Goal: Information Seeking & Learning: Check status

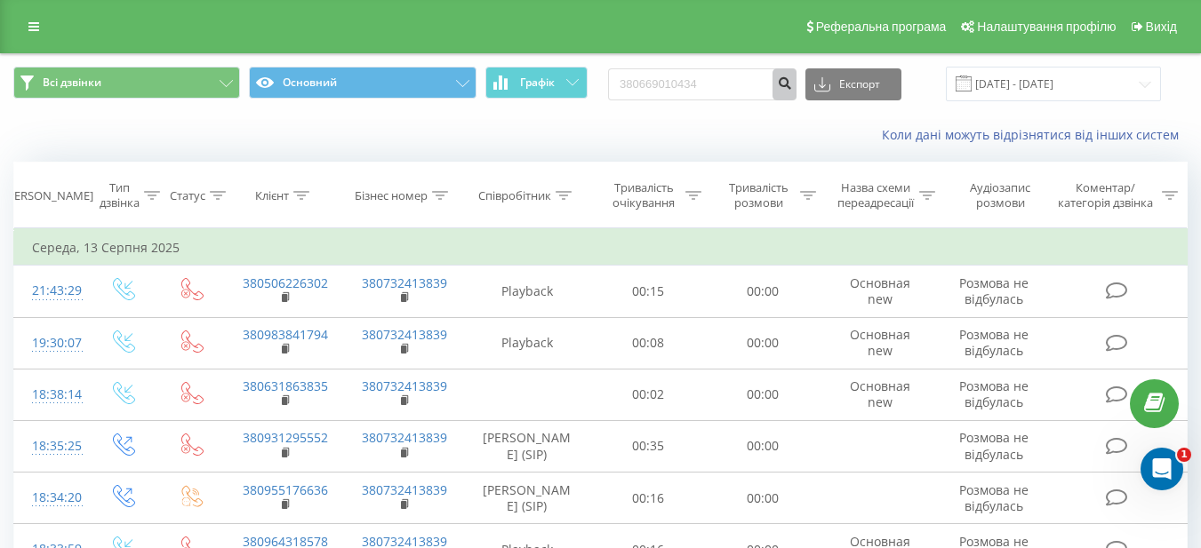
type input "380669010434"
click at [792, 85] on icon "submit" at bounding box center [784, 81] width 15 height 11
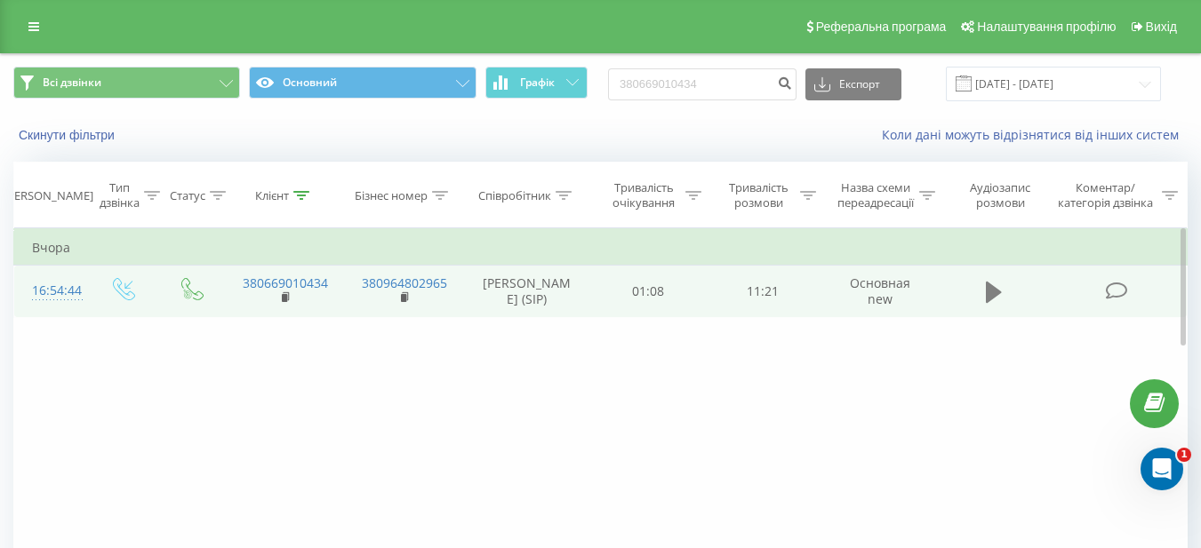
click at [984, 305] on button at bounding box center [994, 292] width 27 height 27
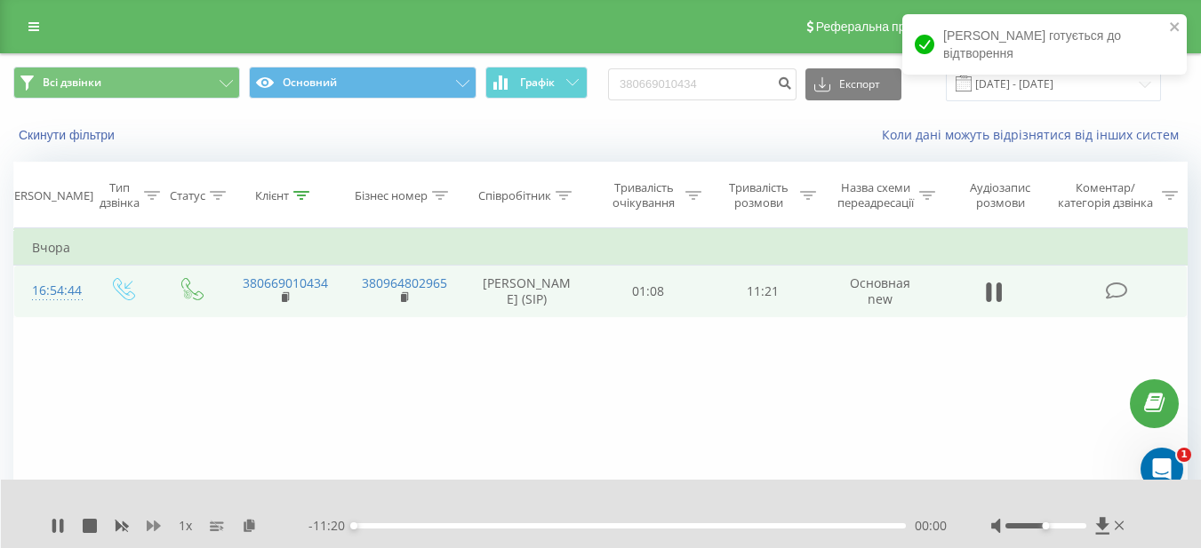
click at [148, 525] on icon at bounding box center [154, 526] width 14 height 11
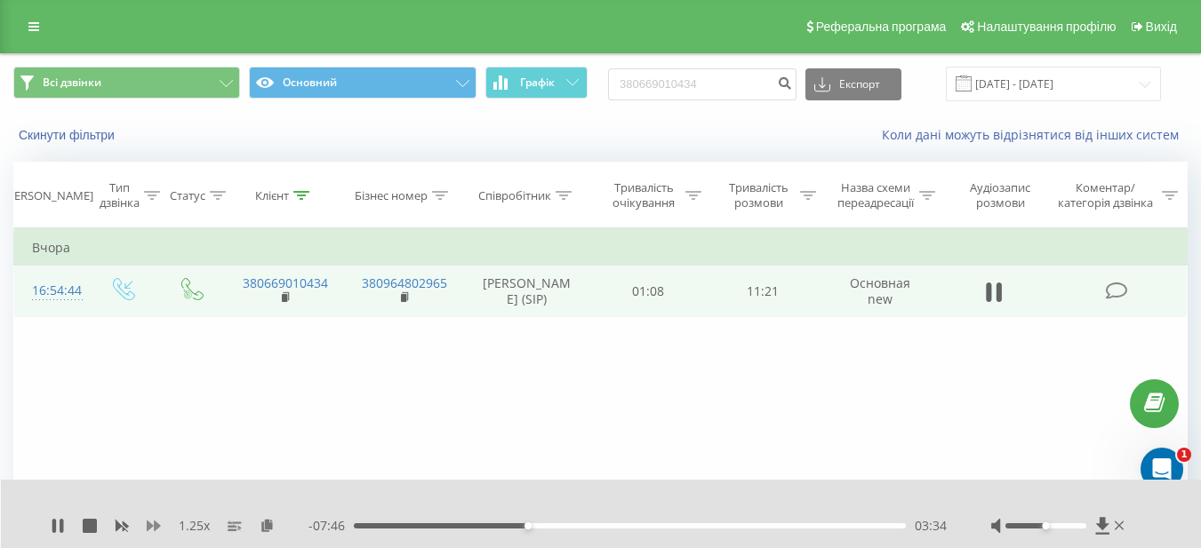
click at [148, 526] on icon at bounding box center [154, 526] width 14 height 11
click at [148, 529] on icon at bounding box center [154, 526] width 14 height 11
click at [614, 524] on div "03:41" at bounding box center [630, 526] width 552 height 5
click at [677, 531] on div "- 05:57 05:22 05:22" at bounding box center [627, 526] width 638 height 18
click at [686, 524] on div "06:49" at bounding box center [630, 526] width 552 height 5
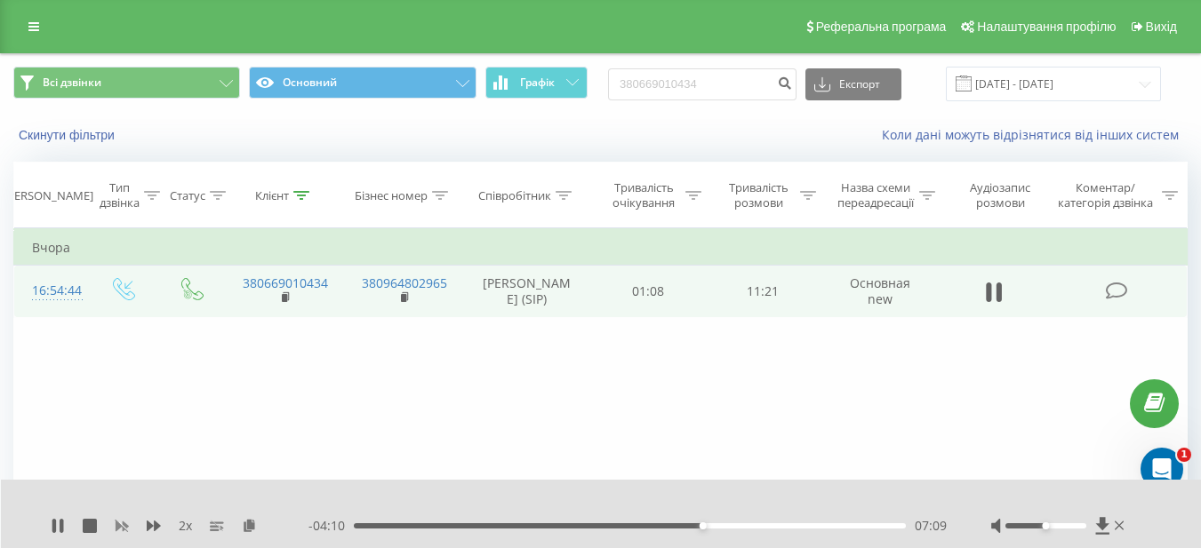
click at [121, 525] on rect at bounding box center [121, 526] width 13 height 13
click at [123, 526] on rect at bounding box center [123, 526] width 8 height 7
click at [148, 524] on icon at bounding box center [154, 526] width 14 height 11
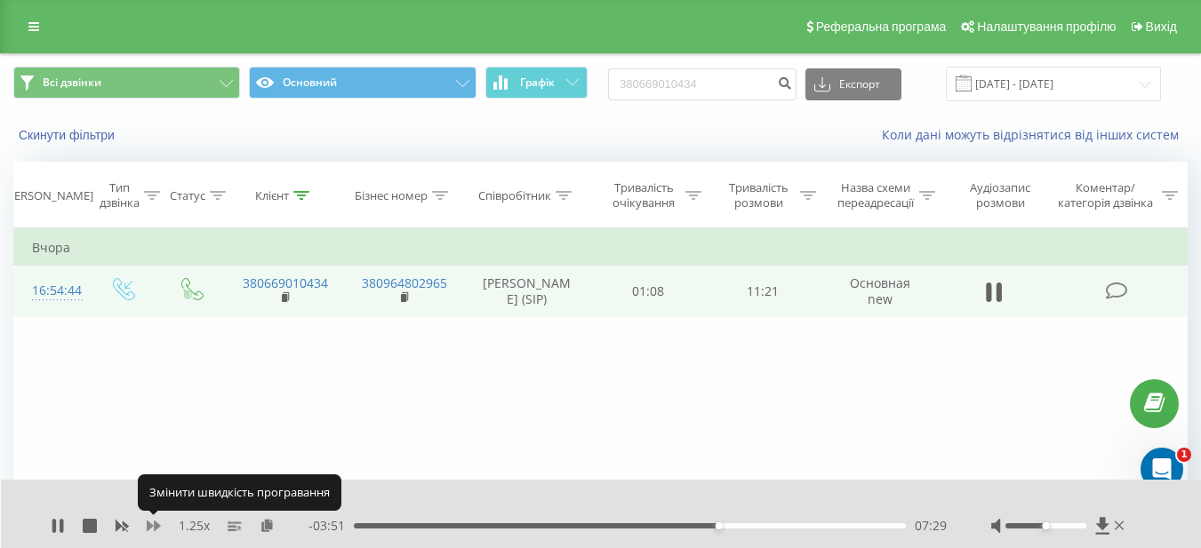
click at [150, 525] on icon at bounding box center [154, 526] width 14 height 11
click at [156, 525] on icon at bounding box center [154, 526] width 14 height 11
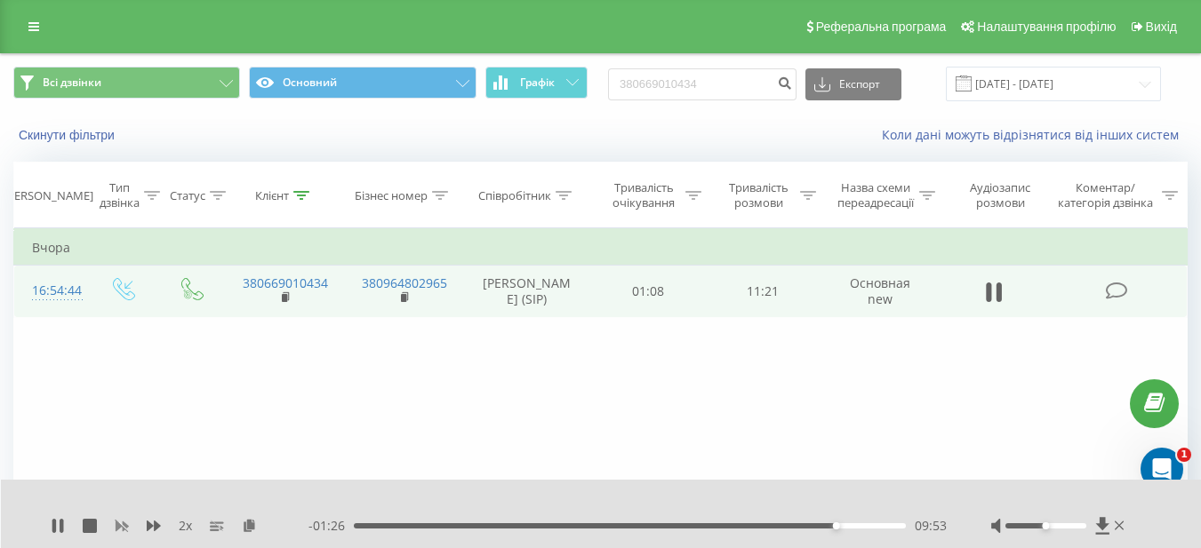
click at [118, 529] on icon at bounding box center [122, 527] width 13 height 11
click at [150, 530] on icon at bounding box center [154, 526] width 14 height 14
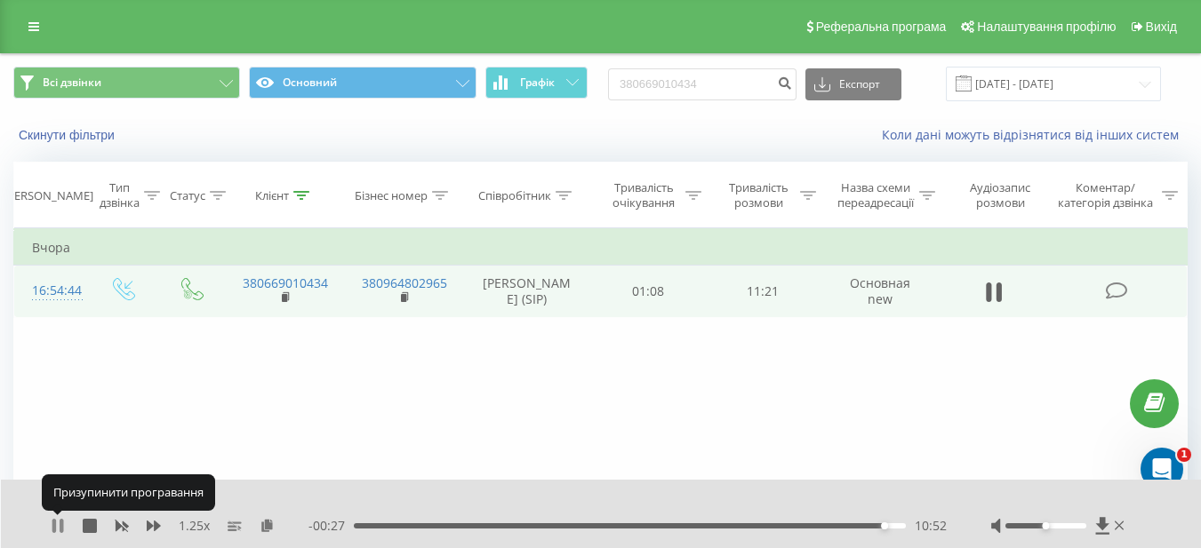
click at [61, 523] on icon at bounding box center [62, 526] width 4 height 14
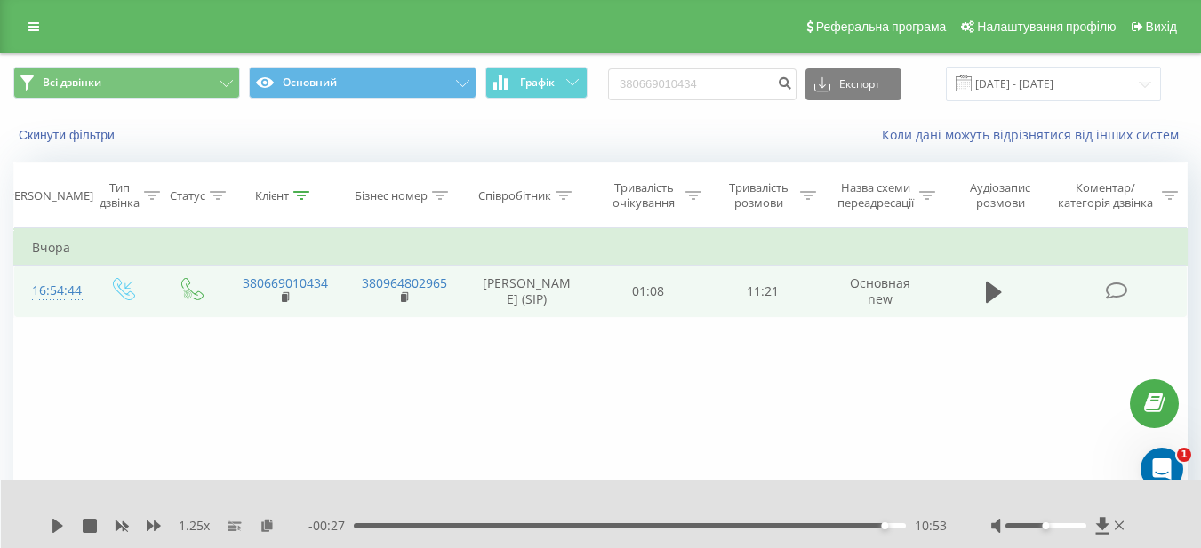
click at [612, 396] on div "Фільтрувати за умовою Дорівнює Введіть значення Скасувати OK Фільтрувати за умо…" at bounding box center [600, 428] width 1174 height 400
